Goal: Browse casually: Explore the website without a specific task or goal

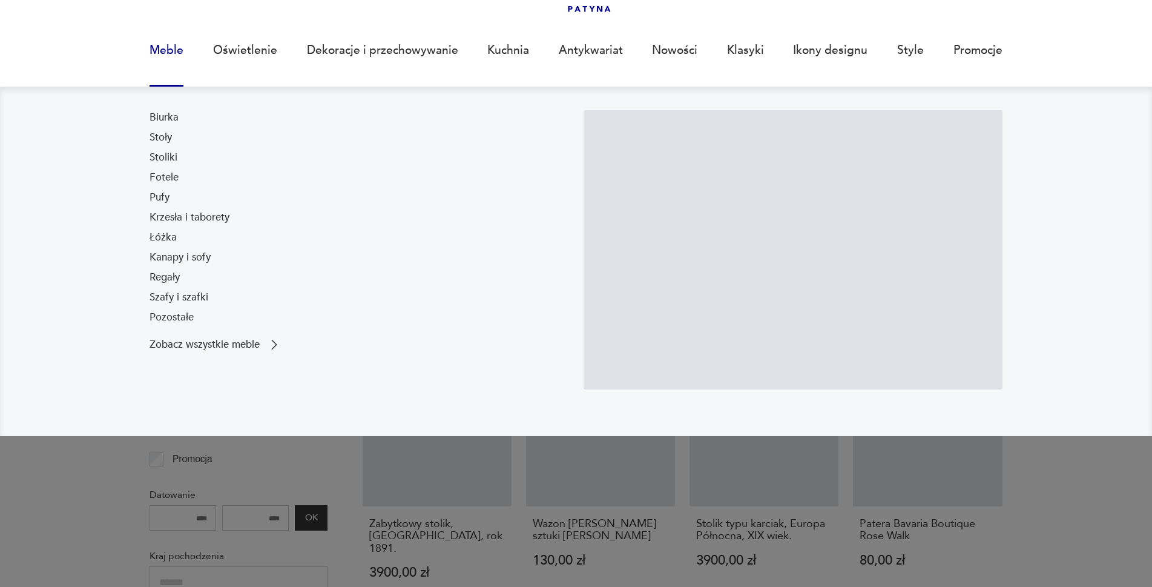
scroll to position [83, 0]
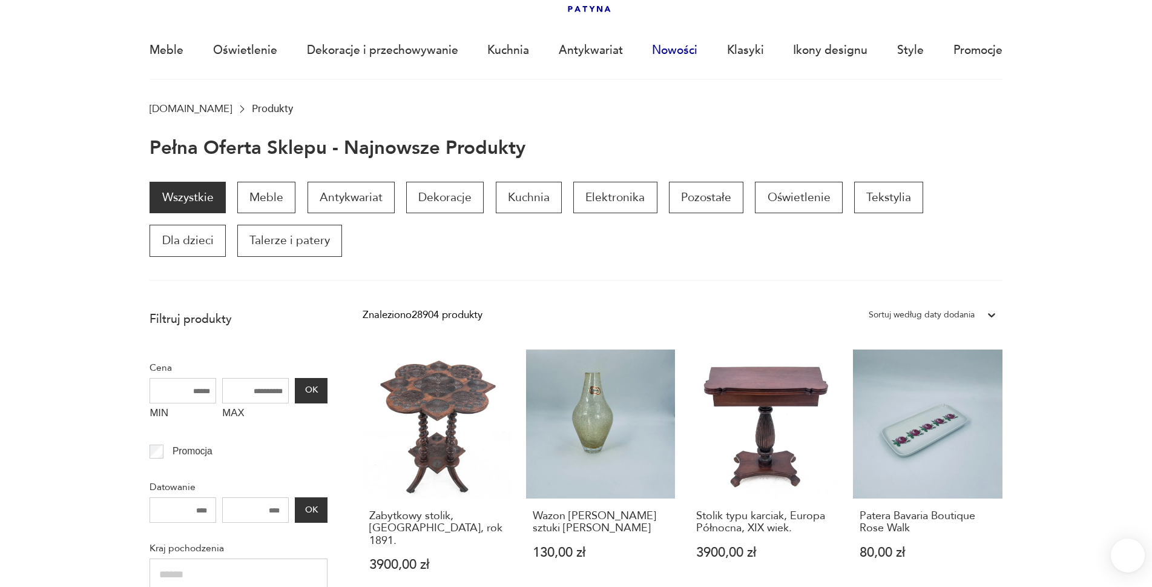
click at [676, 47] on link "Nowości" at bounding box center [674, 50] width 45 height 56
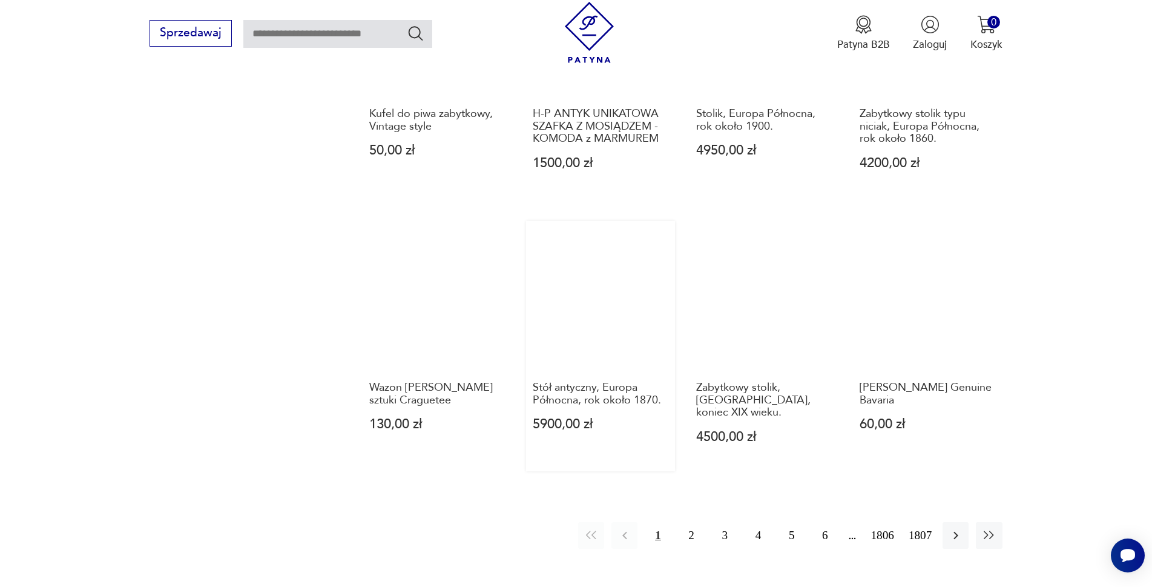
scroll to position [1113, 0]
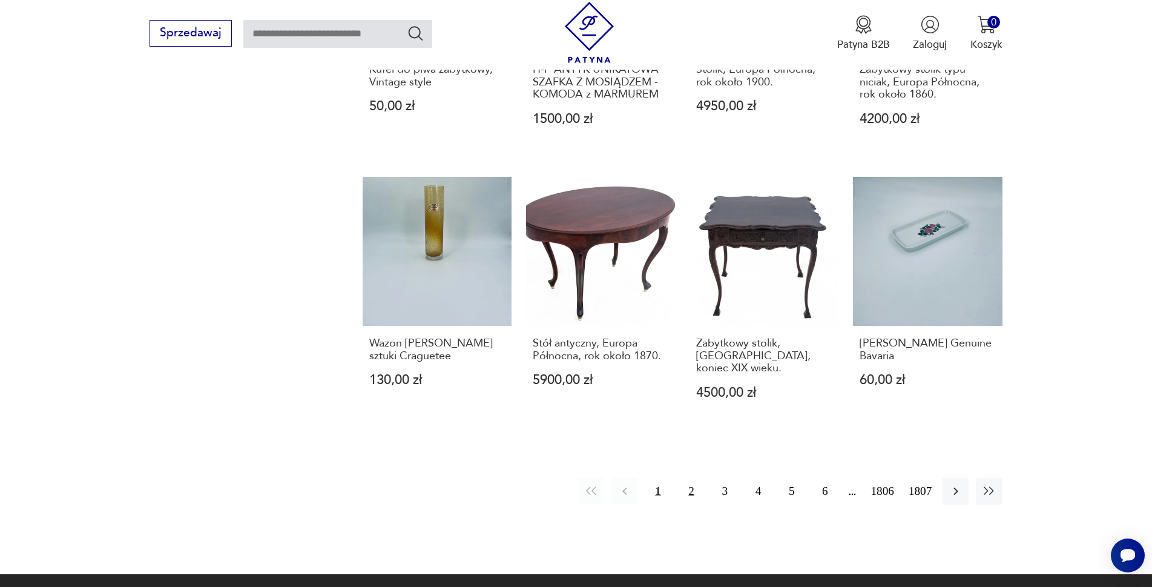
click at [688, 478] on button "2" at bounding box center [692, 491] width 26 height 26
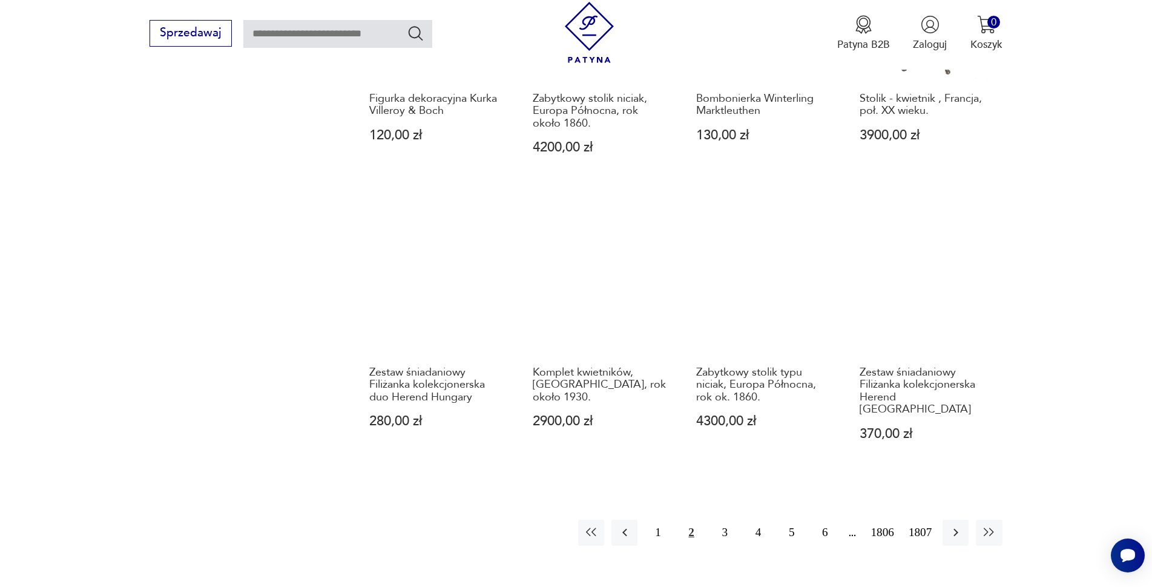
scroll to position [1113, 0]
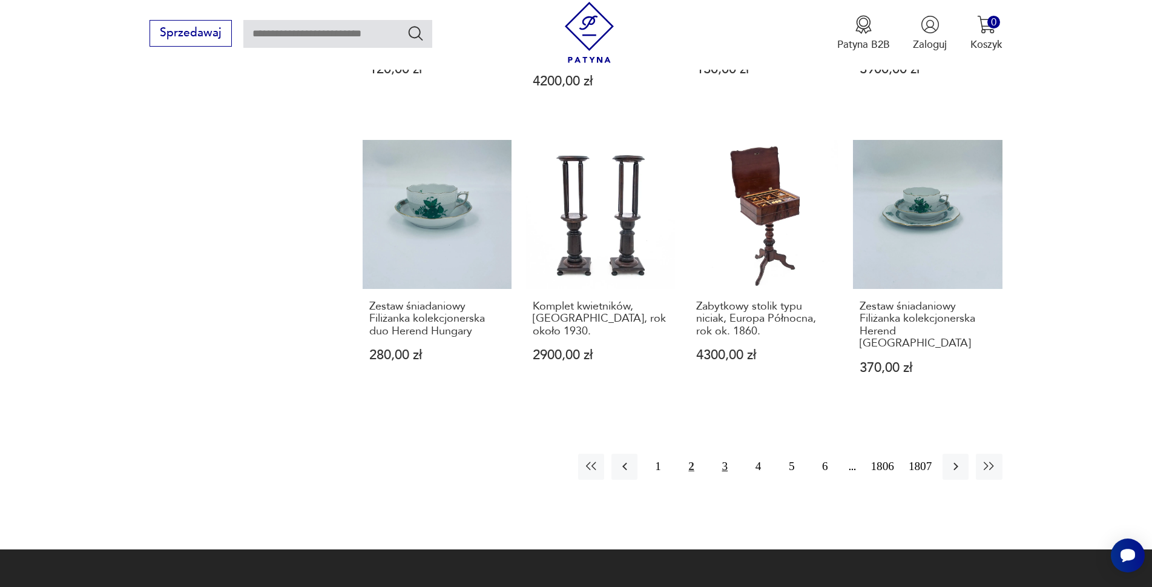
click at [728, 453] on button "3" at bounding box center [725, 466] width 26 height 26
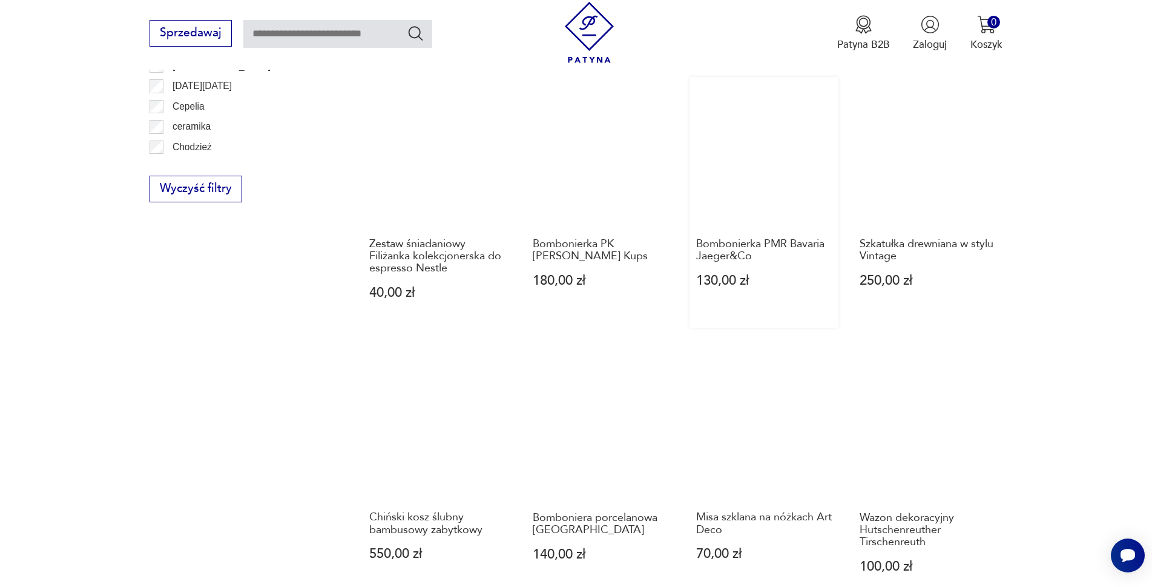
scroll to position [992, 0]
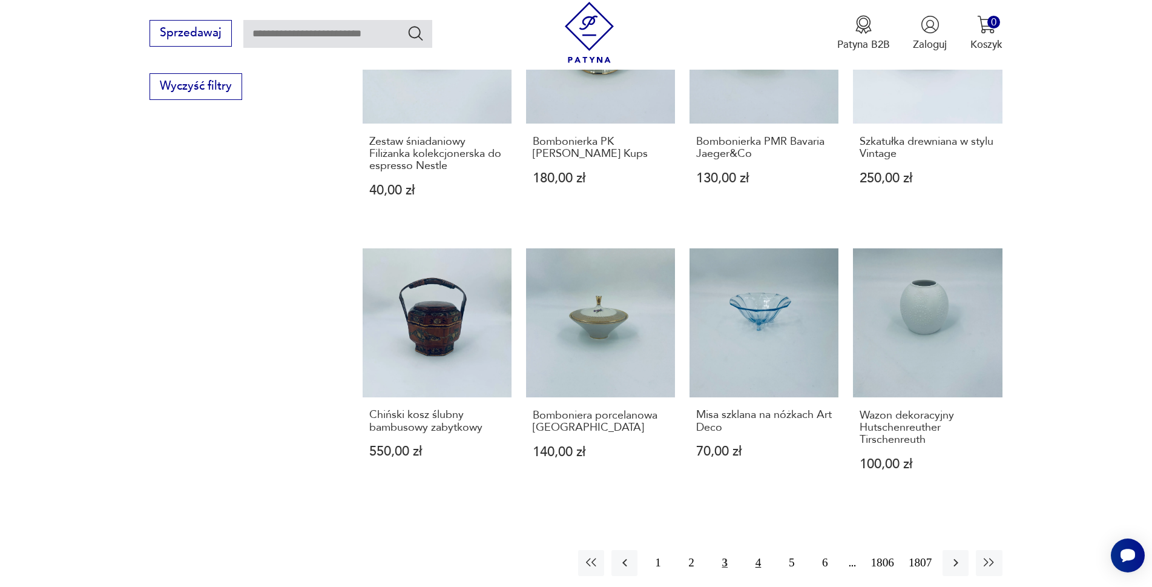
click at [760, 550] on button "4" at bounding box center [758, 563] width 26 height 26
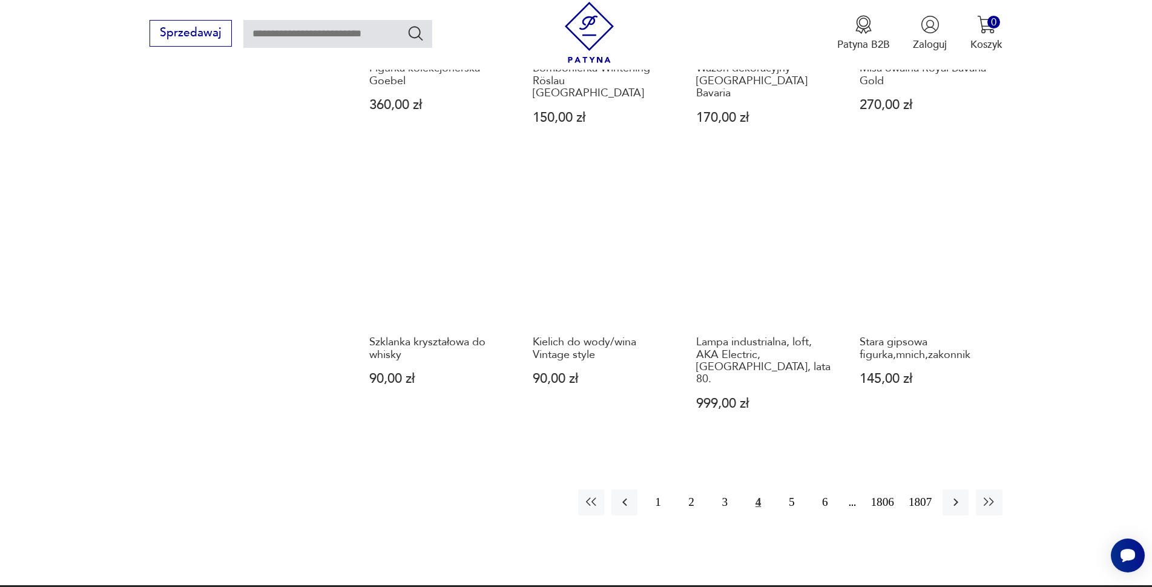
scroll to position [1174, 0]
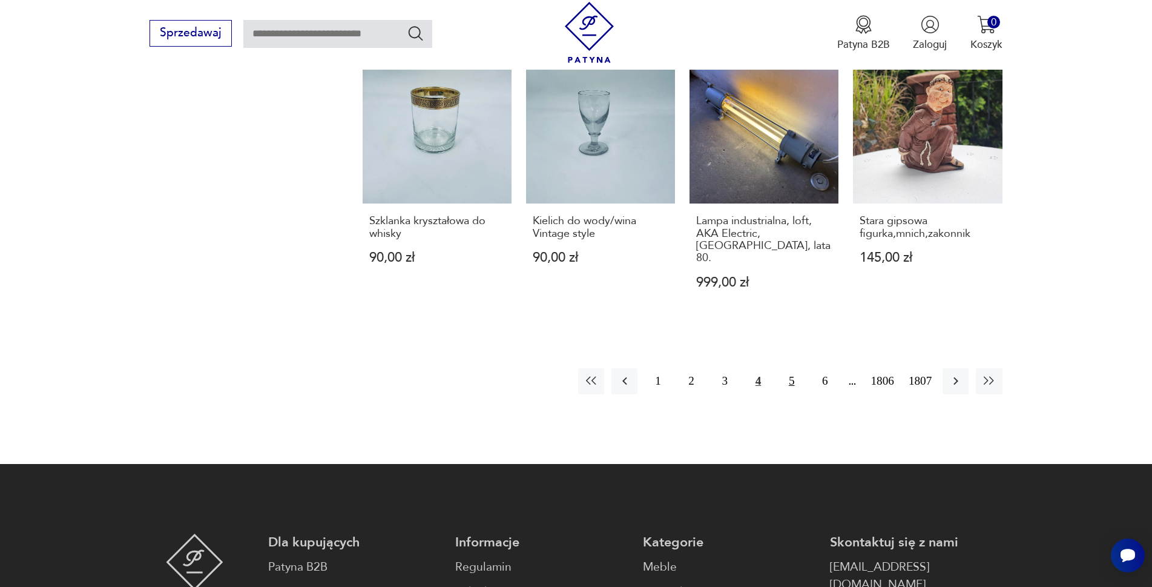
click at [791, 368] on button "5" at bounding box center [792, 381] width 26 height 26
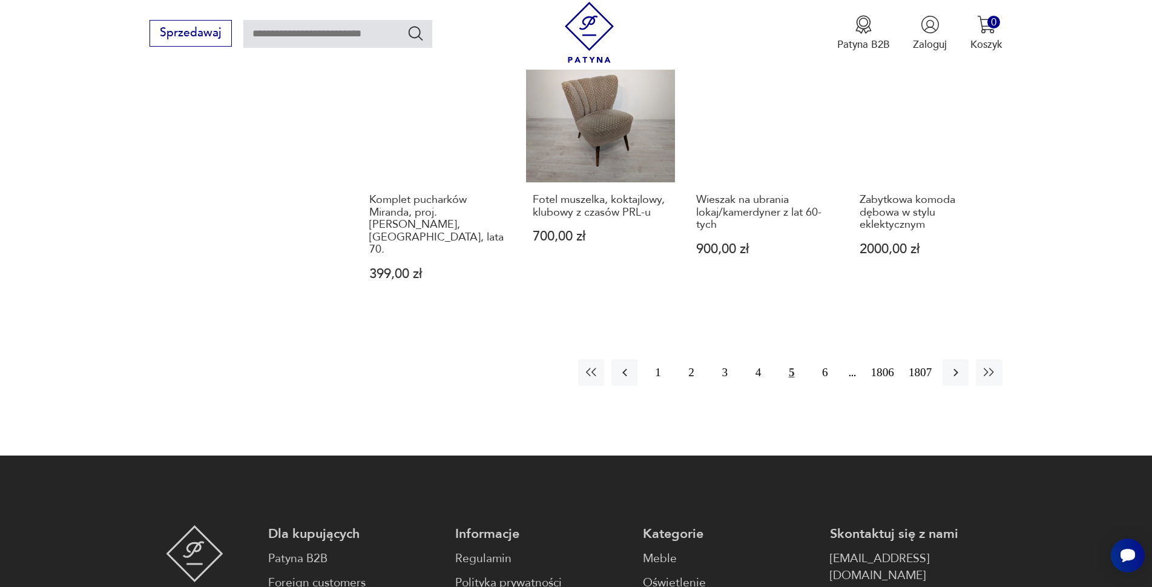
scroll to position [1234, 0]
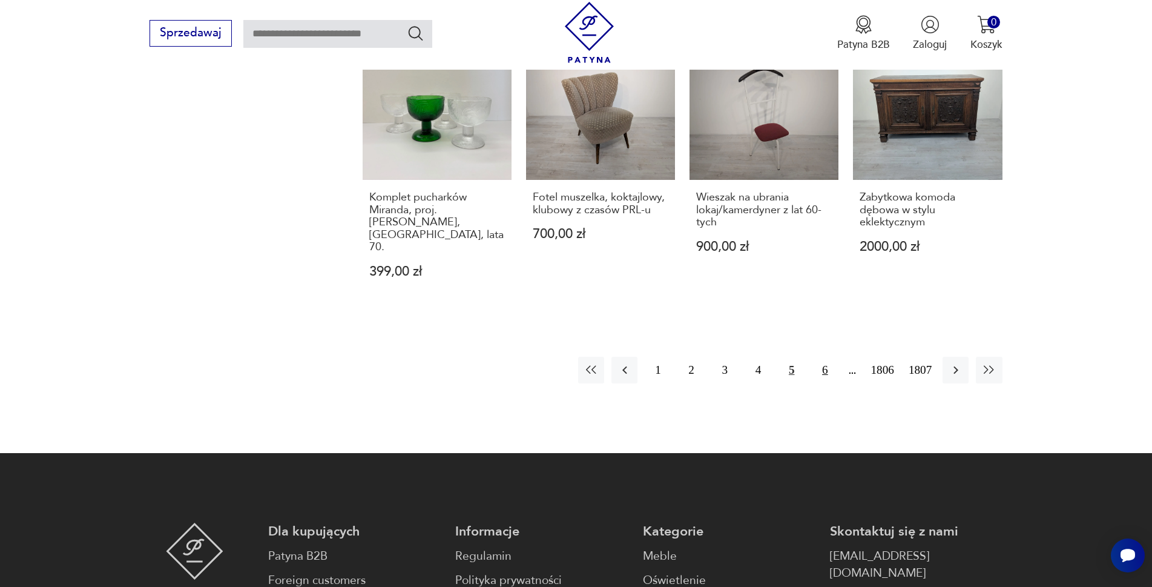
click at [820, 357] on button "6" at bounding box center [825, 370] width 26 height 26
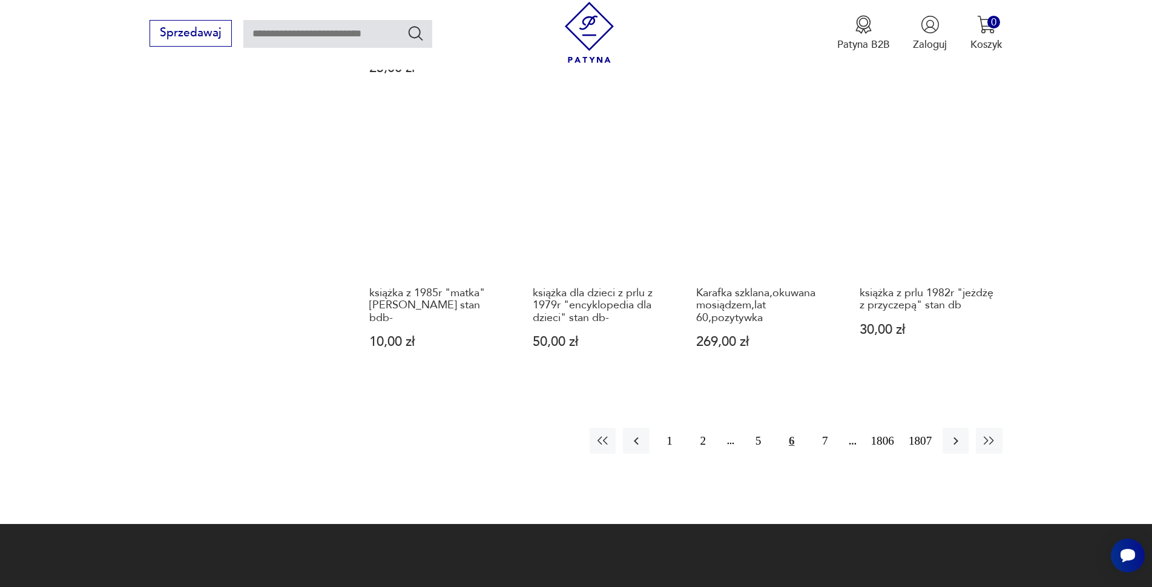
scroll to position [1234, 0]
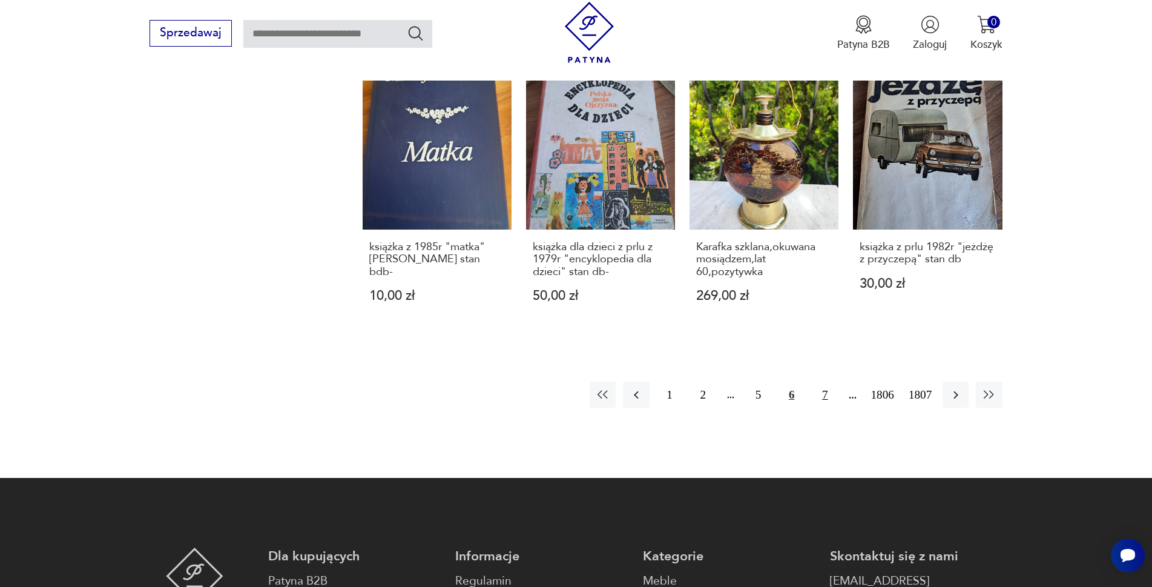
click at [826, 401] on button "7" at bounding box center [825, 394] width 26 height 26
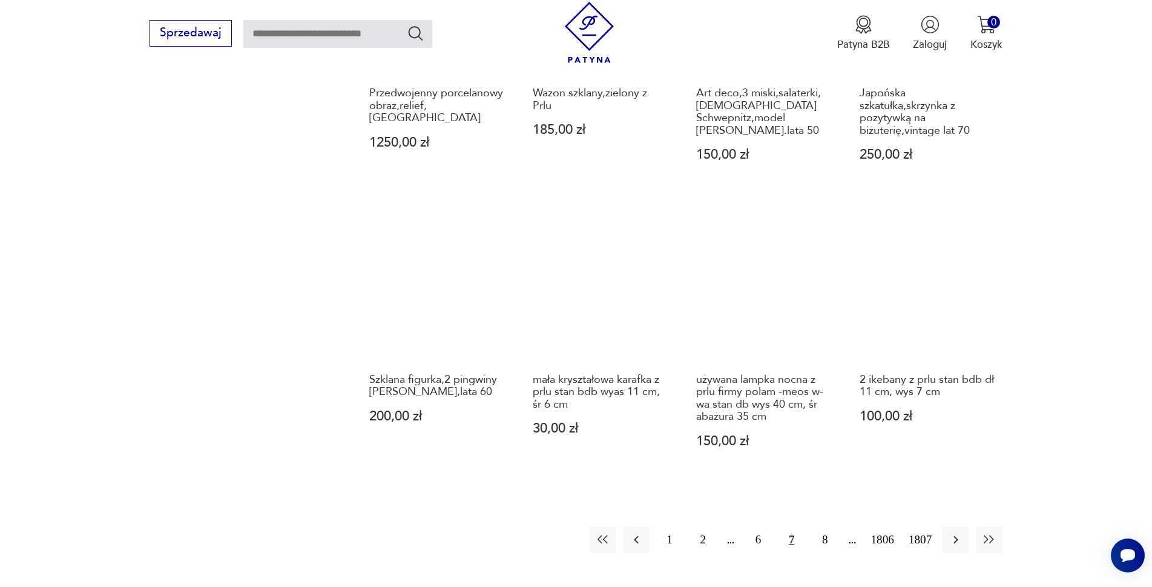
scroll to position [1174, 0]
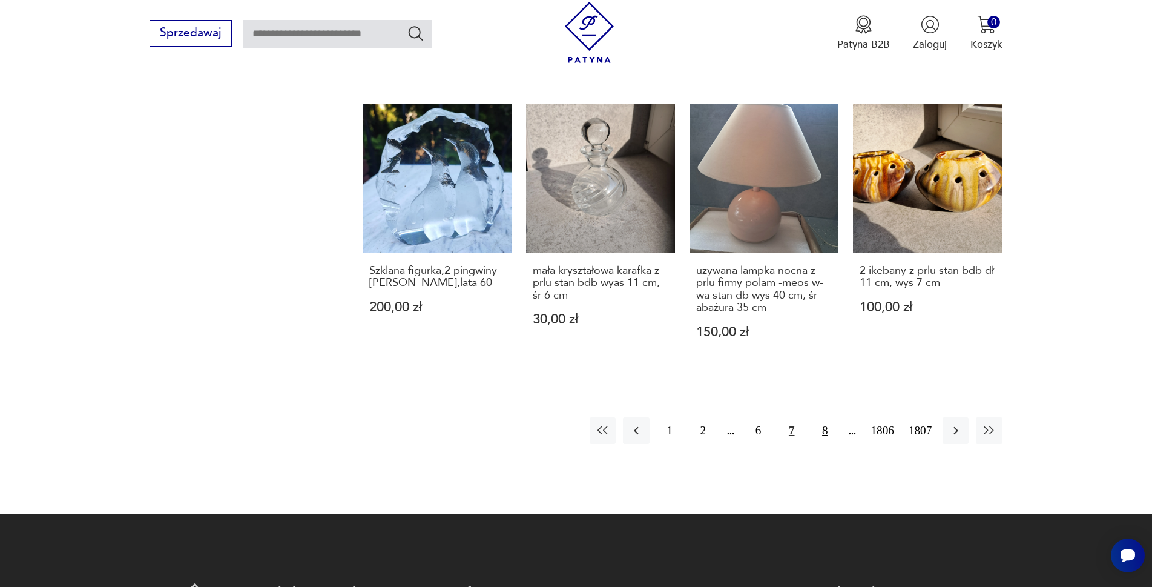
click at [821, 428] on button "8" at bounding box center [825, 430] width 26 height 26
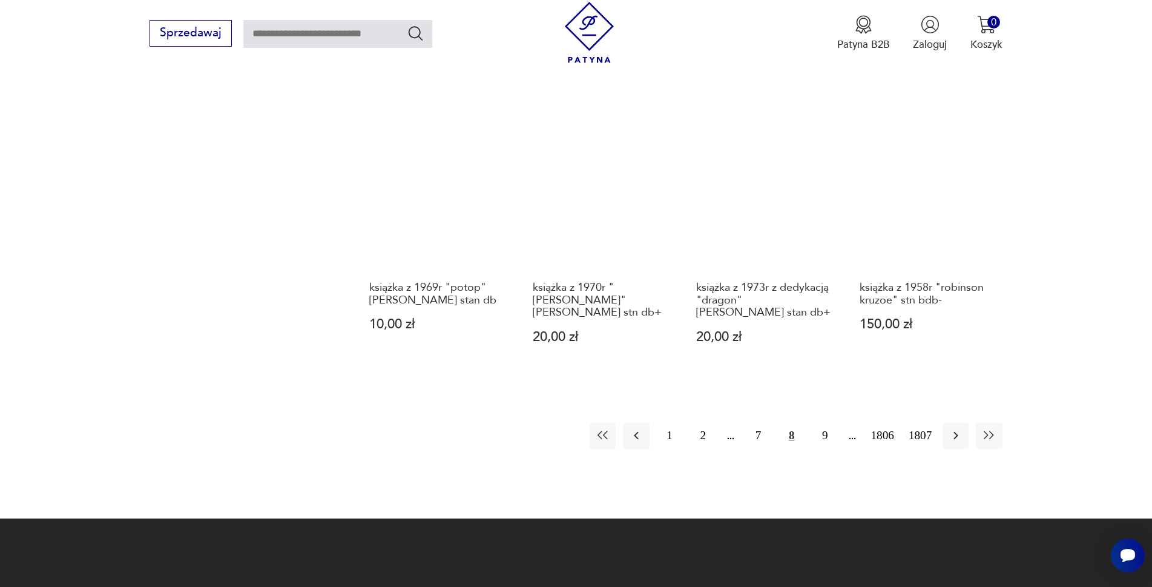
scroll to position [1174, 0]
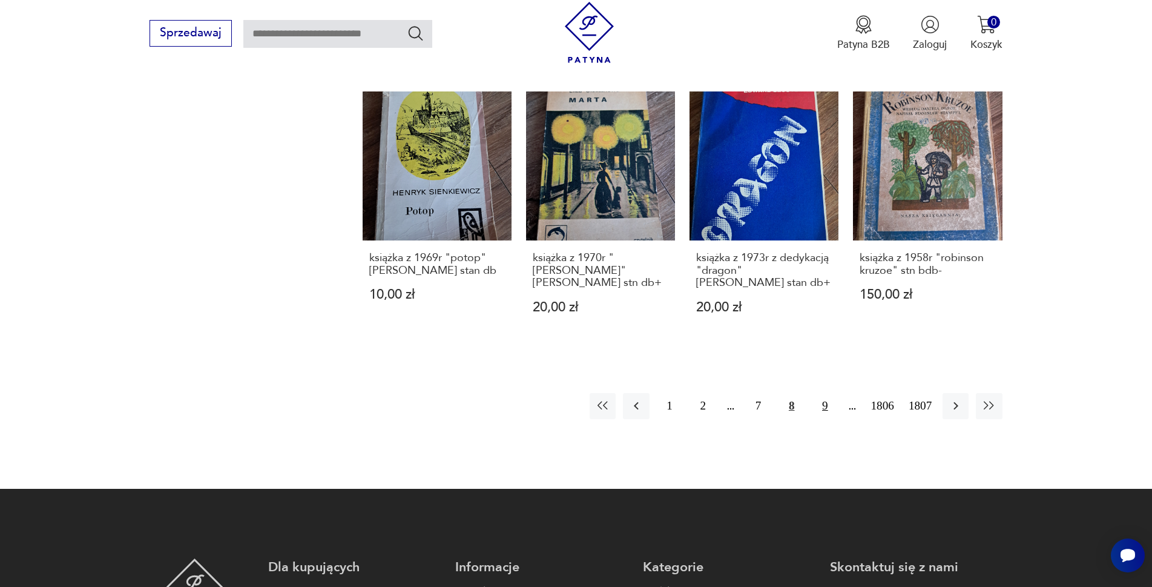
click at [821, 393] on button "9" at bounding box center [825, 406] width 26 height 26
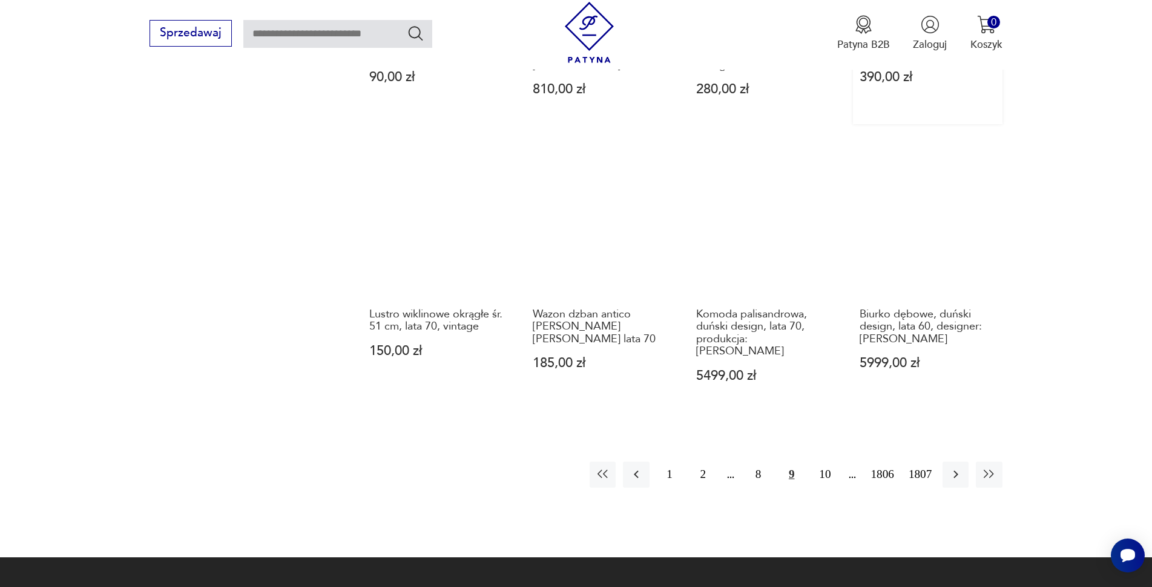
scroll to position [1174, 0]
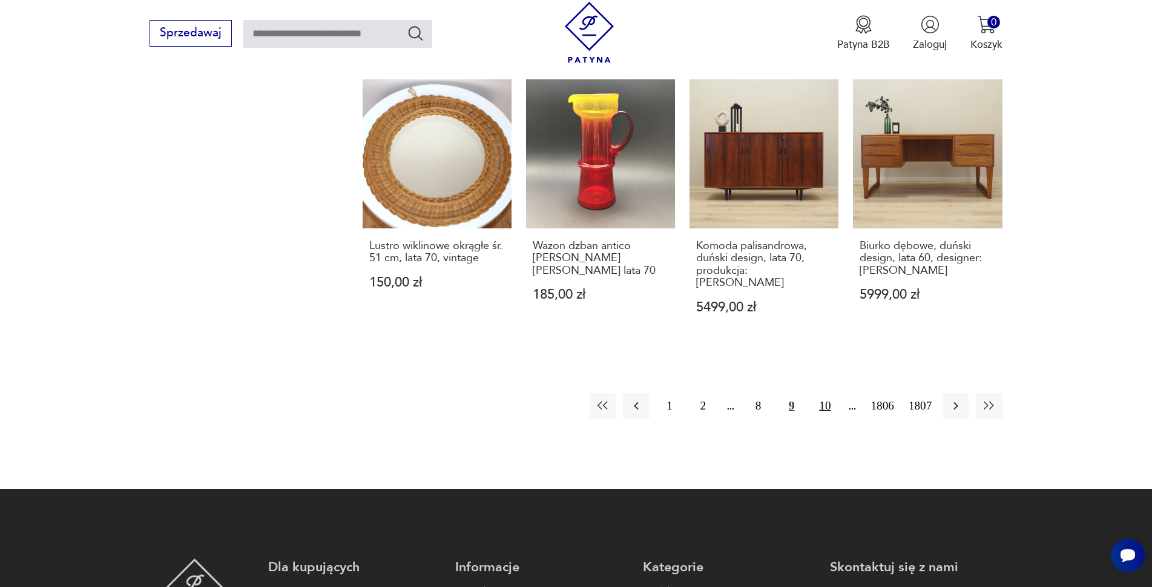
click at [825, 393] on button "10" at bounding box center [825, 406] width 26 height 26
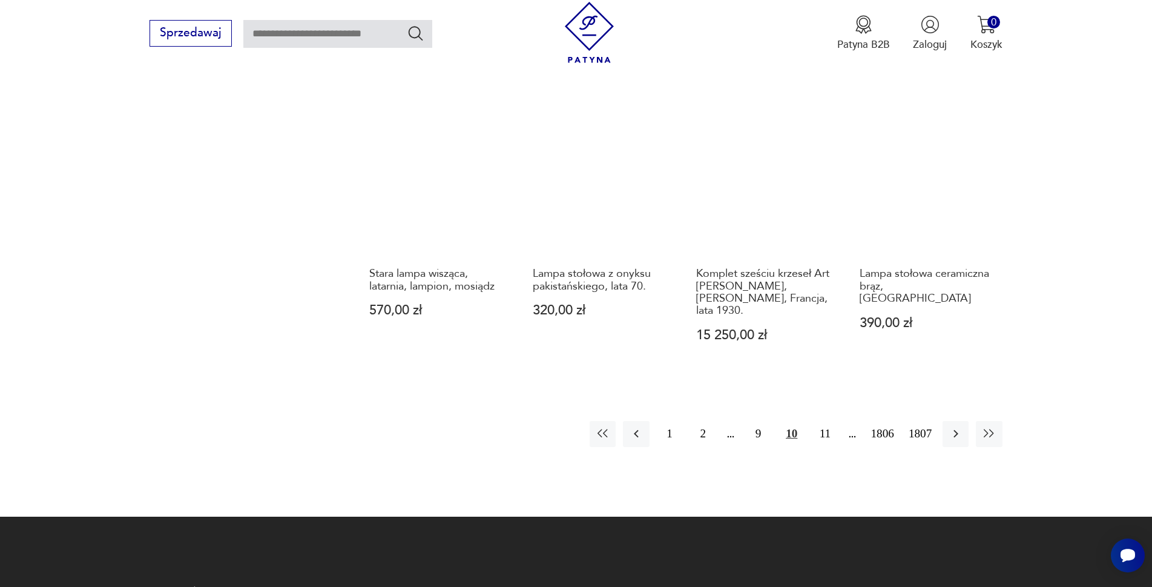
scroll to position [1295, 0]
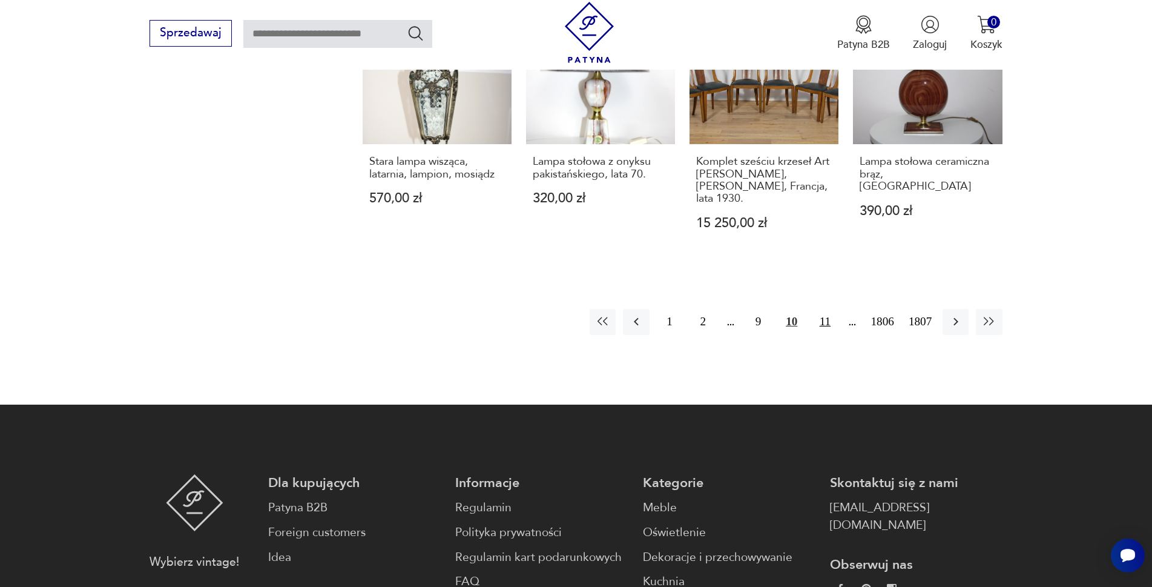
click at [824, 309] on button "11" at bounding box center [825, 322] width 26 height 26
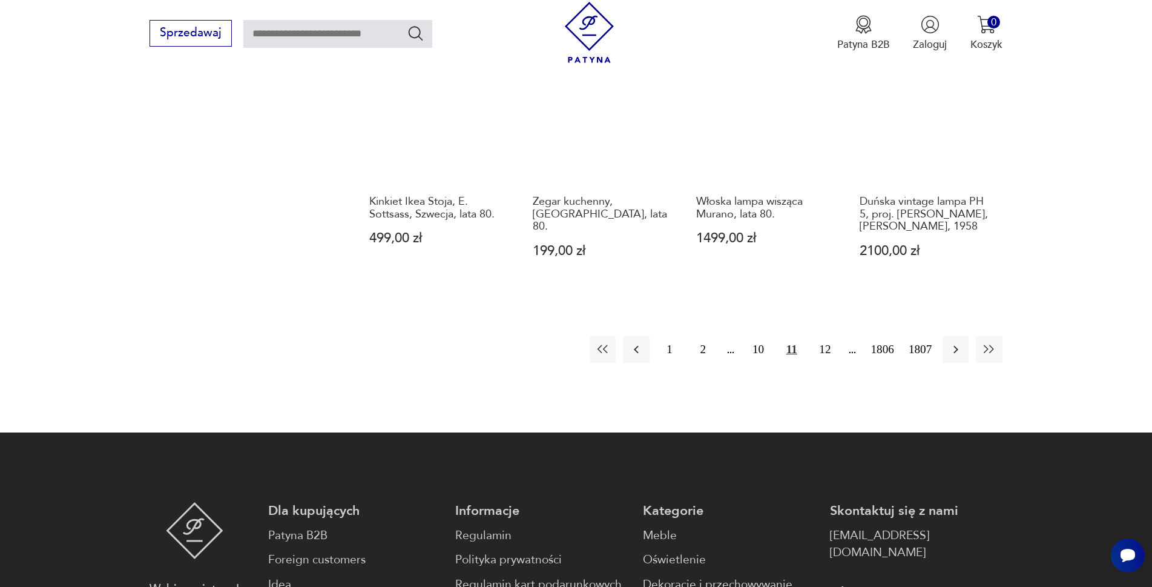
scroll to position [1355, 0]
